Goal: Obtain resource: Download file/media

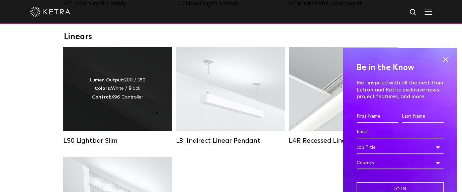
scroll to position [297, 0]
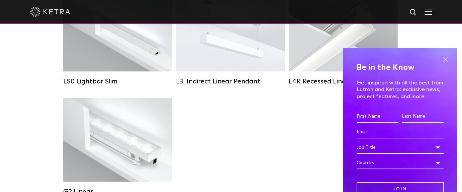
click at [440, 58] on span at bounding box center [445, 60] width 10 height 10
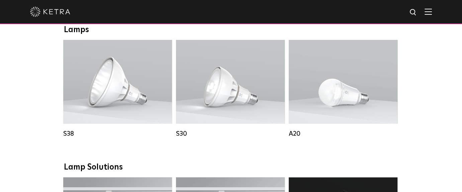
scroll to position [476, 0]
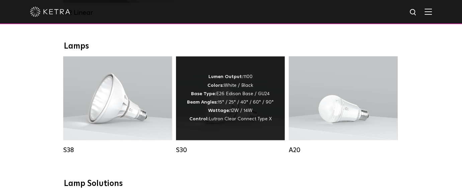
click at [184, 94] on div "Lumen Output: 1100 Colors: White / Black Base Type: E26 Edison Base / GU24 Beam…" at bounding box center [230, 98] width 109 height 84
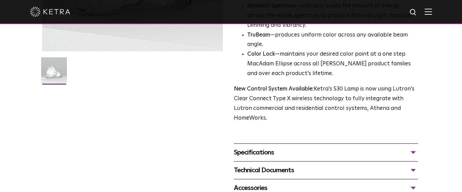
scroll to position [238, 0]
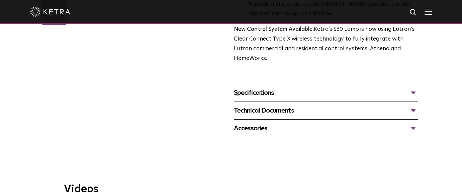
click at [285, 87] on div "Specifications" at bounding box center [326, 92] width 184 height 11
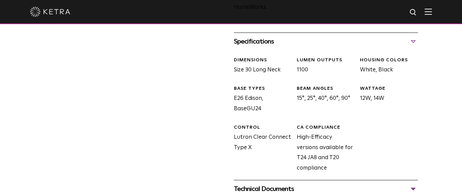
scroll to position [297, 0]
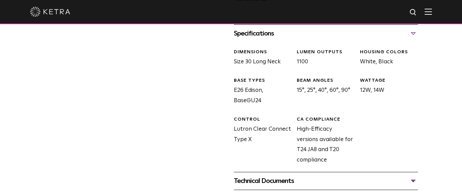
click at [366, 175] on div "Technical Documents" at bounding box center [326, 180] width 184 height 11
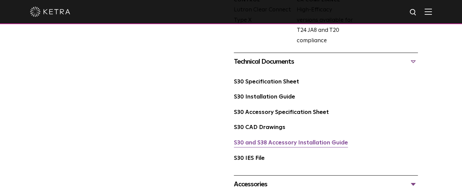
scroll to position [357, 0]
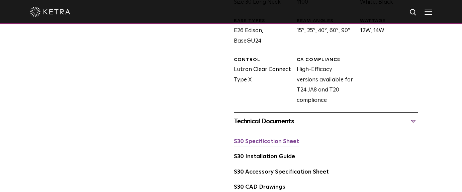
click at [283, 138] on link "S30 Specification Sheet" at bounding box center [266, 141] width 65 height 6
